Goal: Navigation & Orientation: Find specific page/section

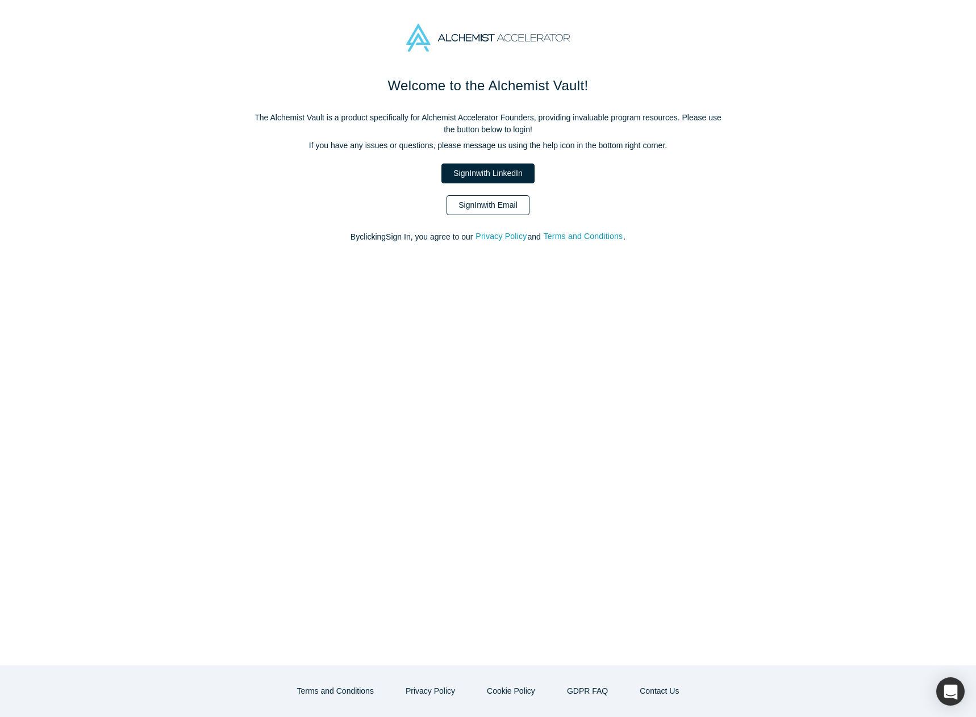
click at [487, 209] on link "Sign In with Email" at bounding box center [487, 205] width 83 height 20
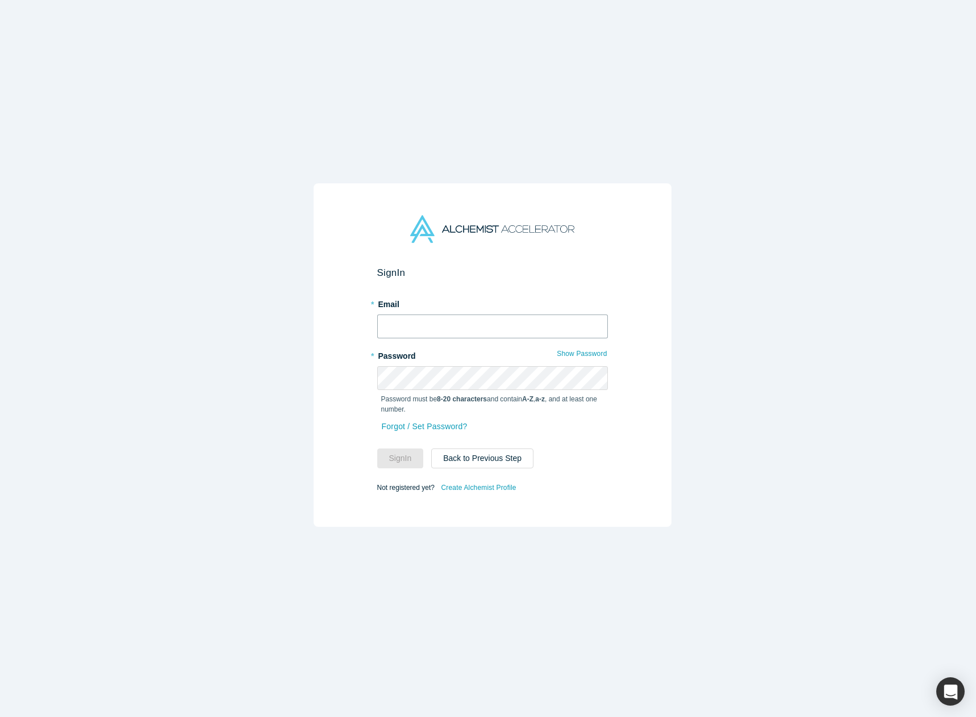
type input "[PERSON_NAME][EMAIL_ADDRESS][DOMAIN_NAME]"
click at [398, 456] on button "Sign In" at bounding box center [400, 459] width 47 height 20
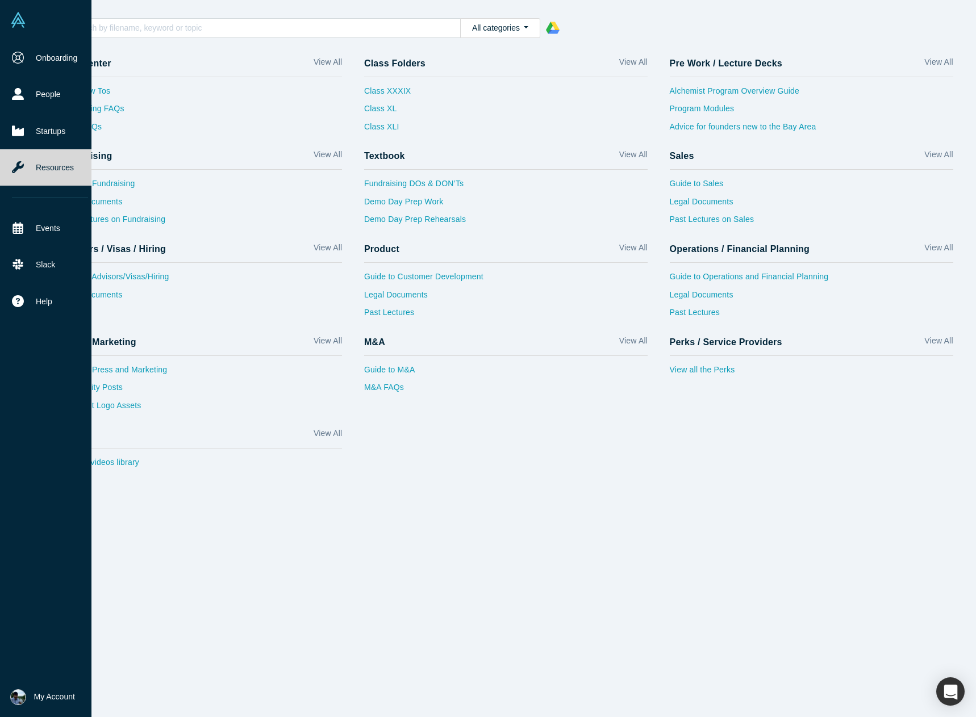
click at [52, 161] on link "Resources" at bounding box center [50, 167] width 100 height 36
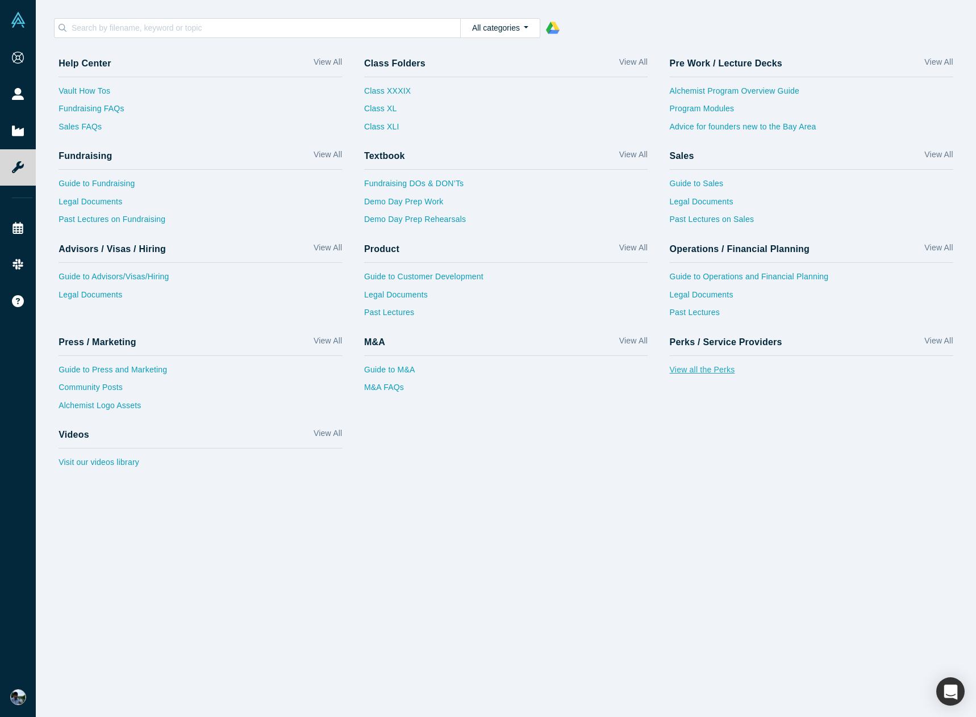
click at [716, 369] on link "View all the Perks" at bounding box center [811, 373] width 283 height 18
